Goal: Check status: Check status

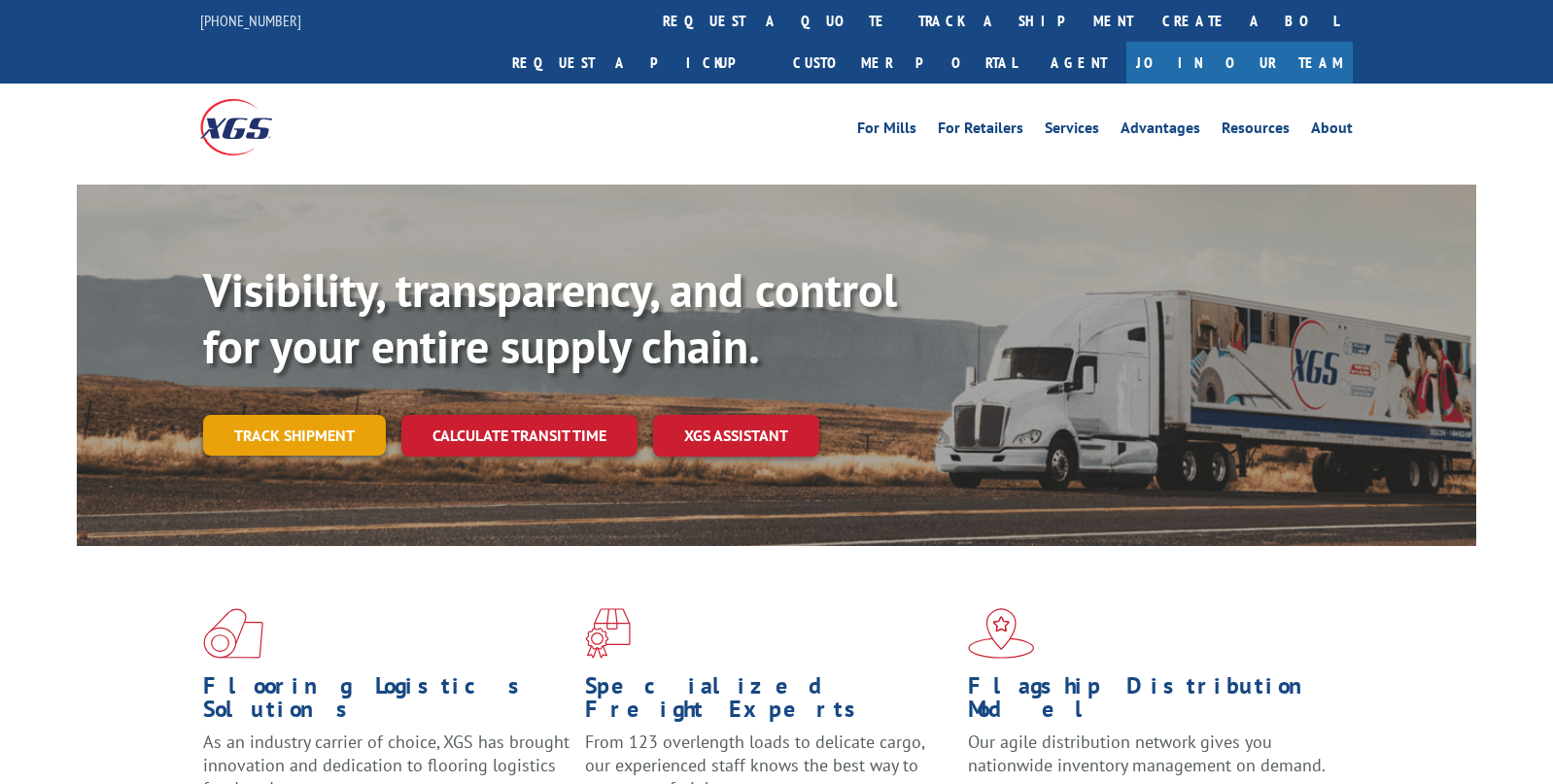
click at [288, 415] on link "Track shipment" at bounding box center [295, 435] width 182 height 41
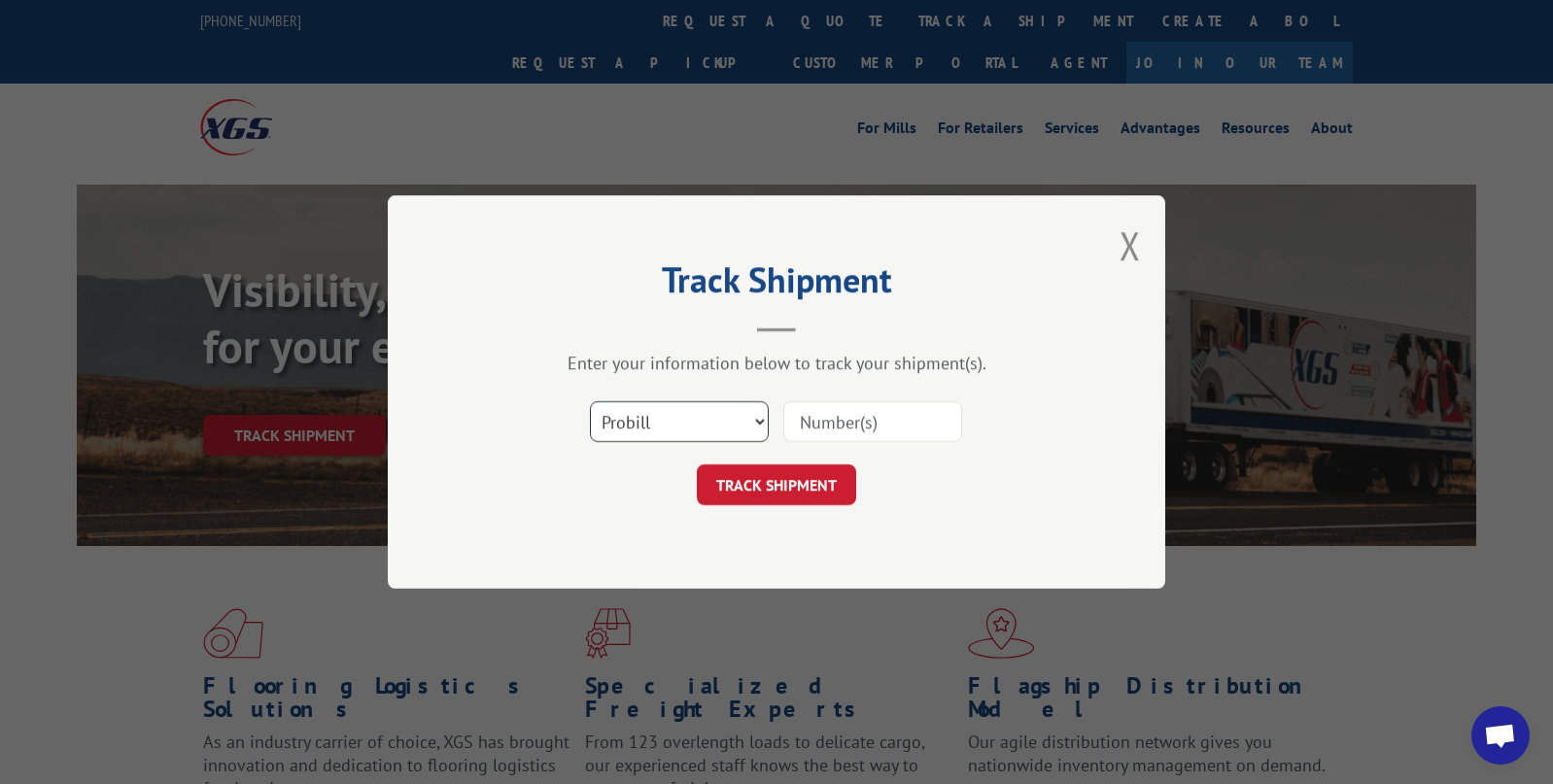
drag, startPoint x: 747, startPoint y: 420, endPoint x: 724, endPoint y: 437, distance: 28.6
click at [747, 420] on select "Select category... Probill BOL PO" at bounding box center [679, 421] width 179 height 41
select select "bol"
click at [590, 401] on select "Select category... Probill BOL PO" at bounding box center [679, 421] width 179 height 41
click at [861, 428] on input at bounding box center [873, 421] width 179 height 41
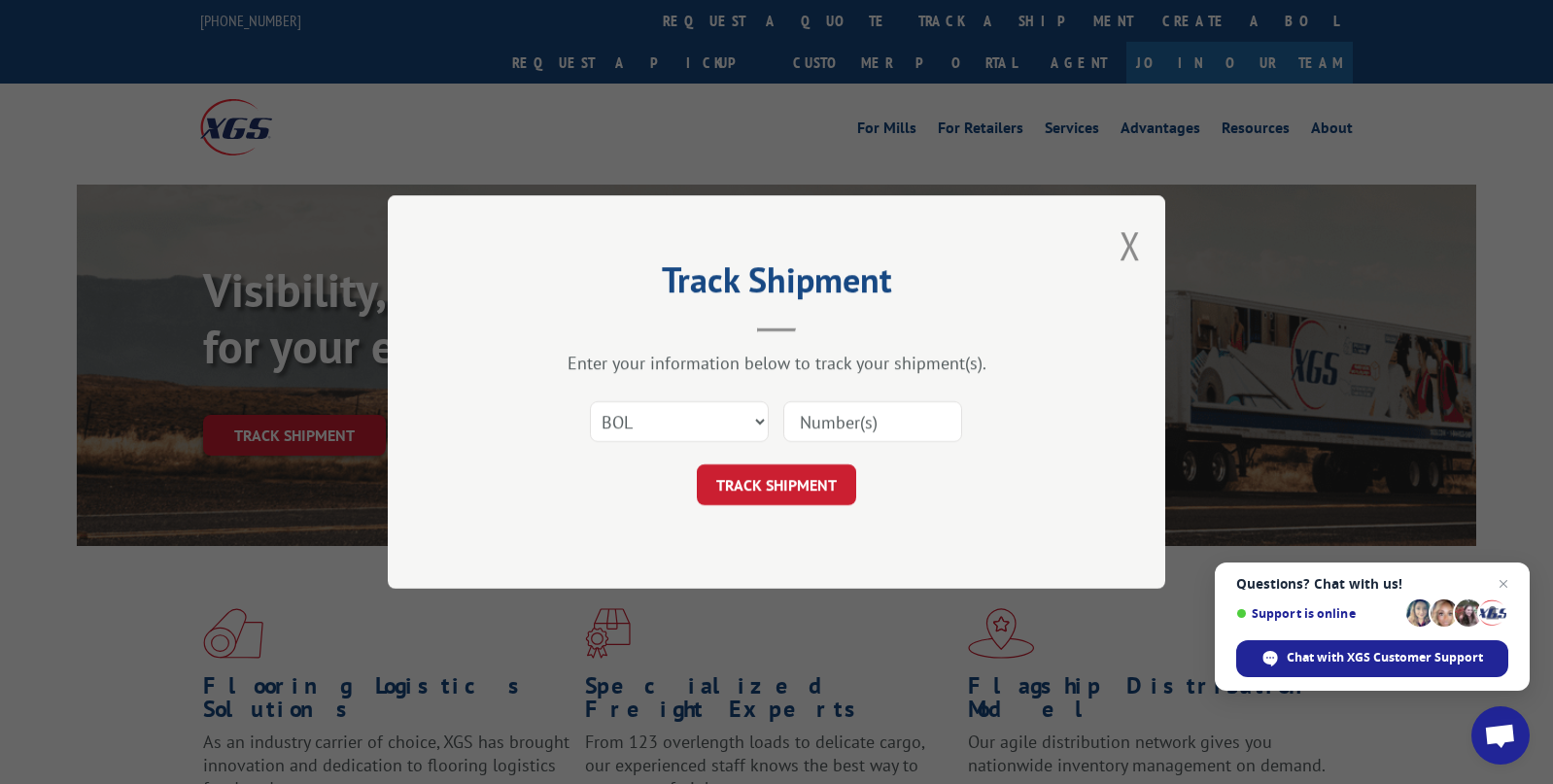
click at [878, 422] on input at bounding box center [873, 421] width 179 height 41
type input "03701"
click at [782, 482] on button "TRACK SHIPMENT" at bounding box center [776, 485] width 160 height 41
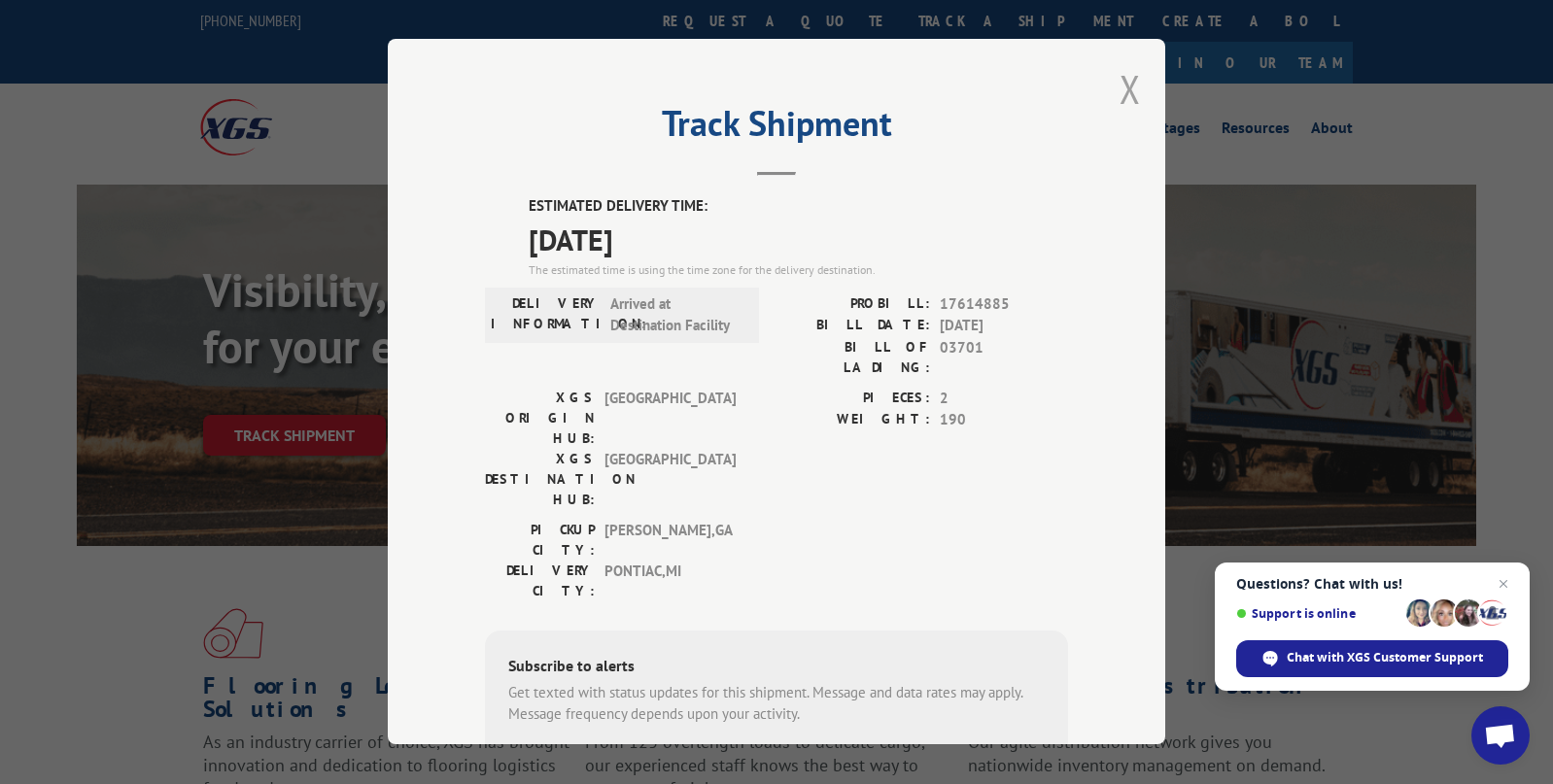
click at [1123, 90] on button "Close modal" at bounding box center [1131, 89] width 22 height 52
